Goal: Use online tool/utility: Utilize a website feature to perform a specific function

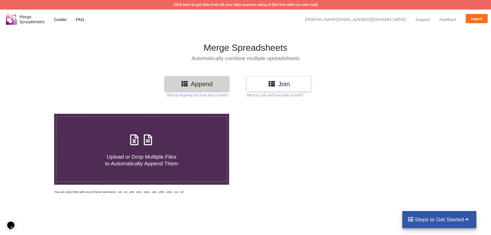
click at [286, 83] on h3 "Join" at bounding box center [278, 83] width 57 height 7
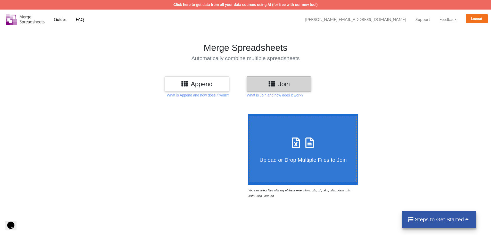
click at [296, 124] on label "Upload or Drop Multiple Files to Join" at bounding box center [302, 149] width 107 height 66
click at [247, 114] on input "Upload or Drop Multiple Files to Join" at bounding box center [247, 114] width 0 height 0
type input "C:\fakepath\Order.Pau09052025.csv"
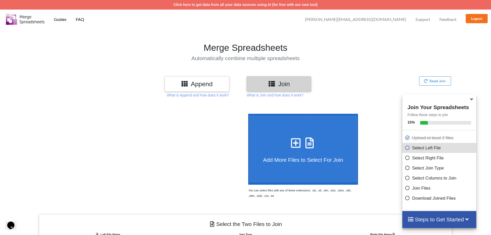
scroll to position [164, 0]
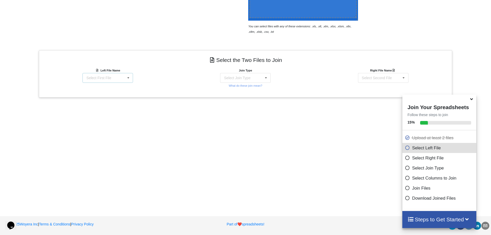
click at [115, 76] on div "Select First File Order.Pau09052025.csv Products Export (35).csv" at bounding box center [107, 78] width 51 height 10
click at [109, 87] on span "Order.Pau09052025.csv" at bounding box center [106, 87] width 39 height 4
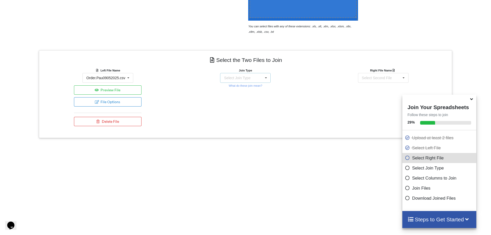
click at [238, 78] on div "Select Join Type" at bounding box center [237, 78] width 26 height 4
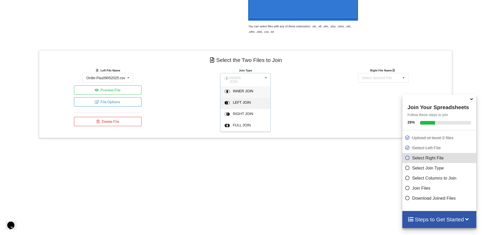
click at [236, 100] on span "LEFT JOIN" at bounding box center [242, 102] width 18 height 4
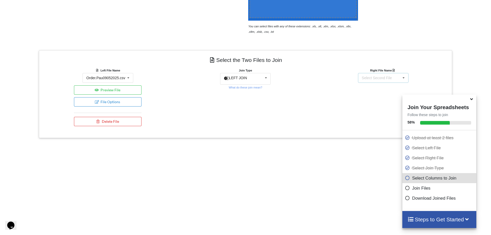
click at [369, 77] on div "Select Second File" at bounding box center [377, 78] width 30 height 4
click at [373, 96] on span "Products Export (35).csv" at bounding box center [381, 97] width 39 height 4
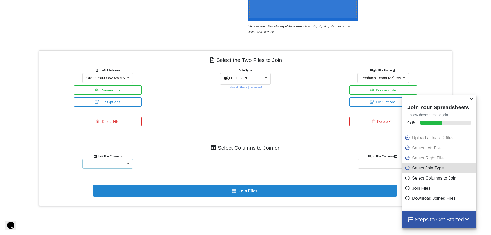
click at [113, 164] on div "ASIN Sku FNSKU UPC Product Name Weight Supplier Sku Quantity Ordered Cases Orde…" at bounding box center [107, 164] width 51 height 10
click at [101, 111] on div "Sku" at bounding box center [108, 116] width 50 height 10
click at [370, 163] on div "Supplier SKU Location #" at bounding box center [383, 164] width 51 height 10
click at [366, 187] on div "SKU" at bounding box center [383, 183] width 50 height 10
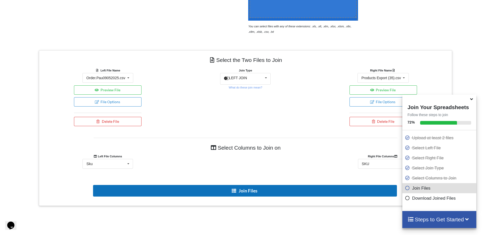
click at [239, 191] on button "Join Files" at bounding box center [245, 191] width 304 height 12
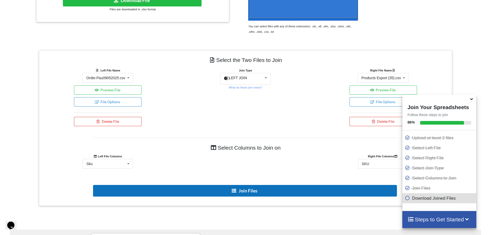
scroll to position [0, 0]
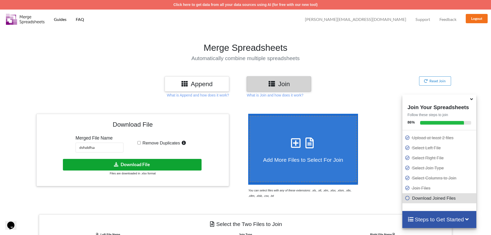
click at [122, 164] on button "Download File" at bounding box center [132, 165] width 139 height 12
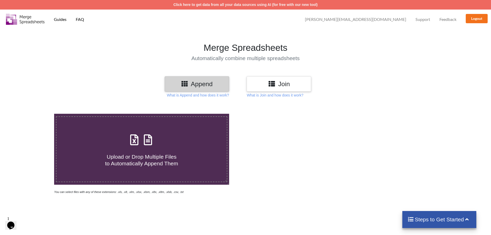
click at [278, 80] on h3 "Join" at bounding box center [278, 83] width 57 height 7
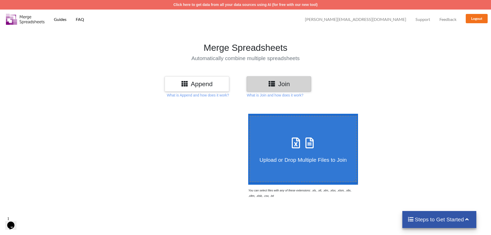
click at [293, 136] on icon at bounding box center [295, 140] width 13 height 11
click at [247, 114] on input "Upload or Drop Multiple Files to Join" at bounding box center [247, 114] width 0 height 0
type input "C:\fakepath\Products Export (35).csv"
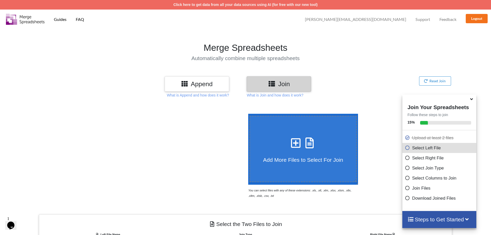
scroll to position [164, 0]
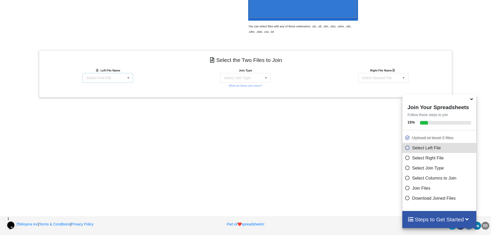
click at [114, 78] on div "Select First File Products Export (35).csv Order.Pau09052025.csv" at bounding box center [107, 78] width 51 height 10
click at [101, 94] on div "Order.Pau09052025.csv" at bounding box center [107, 97] width 51 height 10
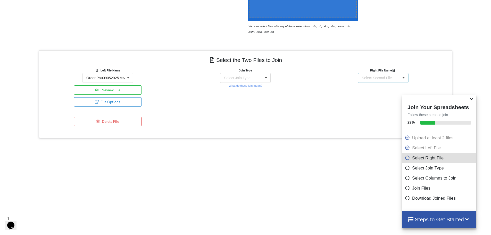
click at [379, 81] on div "Select Second File Products Export (35).csv Order.Pau09052025.csv" at bounding box center [383, 78] width 51 height 10
click at [374, 87] on span "Products Export (35).csv" at bounding box center [381, 87] width 39 height 4
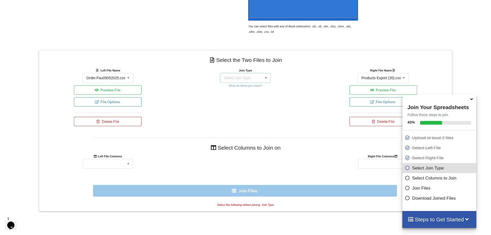
click at [232, 82] on div "Select Join Type INNER JOIN LEFT JOIN RIGHT JOIN FULL JOIN" at bounding box center [245, 78] width 51 height 10
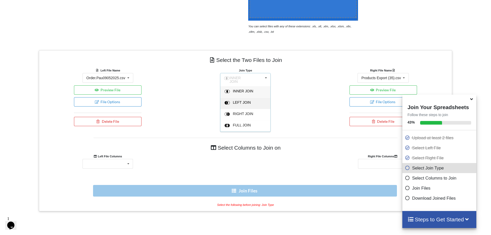
click at [234, 100] on span "LEFT JOIN" at bounding box center [242, 102] width 18 height 4
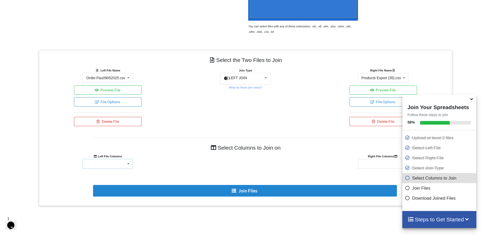
click at [123, 165] on div "ASIN Sku FNSKU UPC Product Name Weight Supplier Sku Quantity Ordered Cases Orde…" at bounding box center [107, 164] width 51 height 10
click at [105, 111] on div "Sku" at bounding box center [108, 116] width 50 height 10
click at [369, 161] on div "Supplier SKU Location # ASIN FNSKU Supplier Cost Case Pack Quantity Always Purc…" at bounding box center [383, 164] width 51 height 10
click at [371, 111] on div "SKU" at bounding box center [383, 116] width 50 height 10
